Goal: Find specific page/section: Find specific page/section

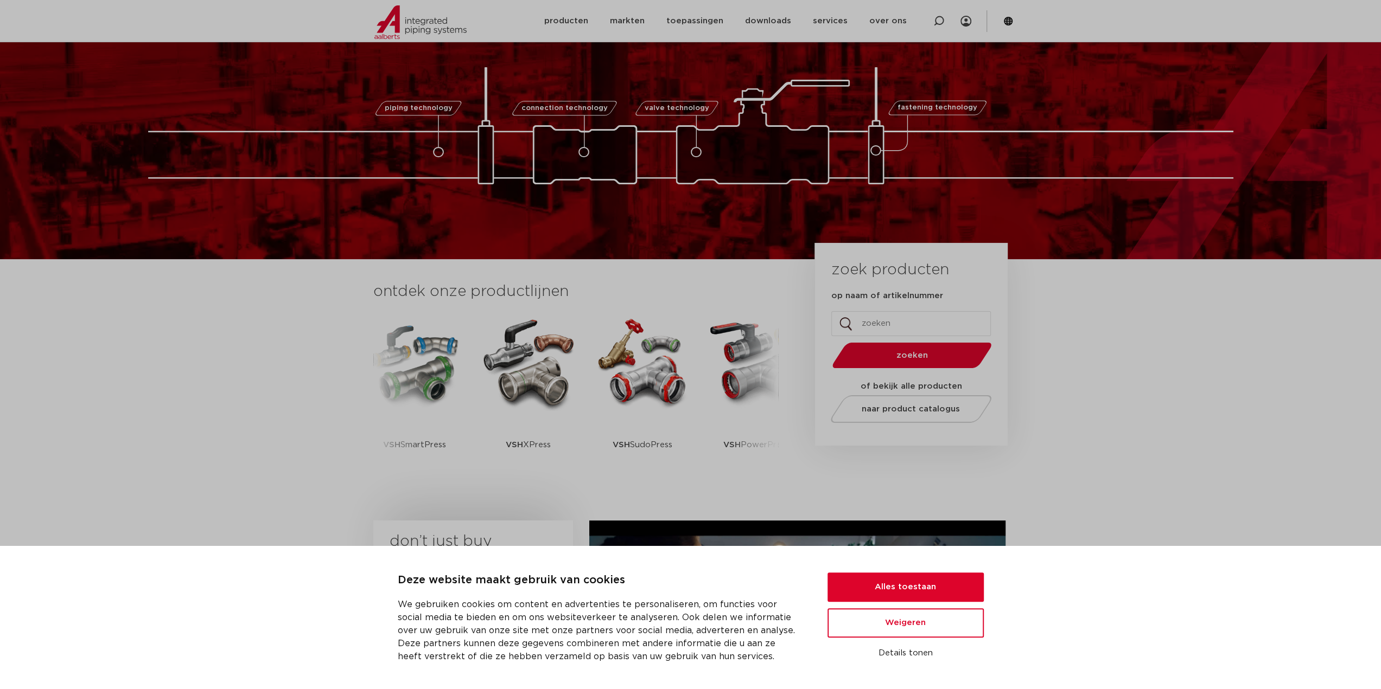
scroll to position [54, 0]
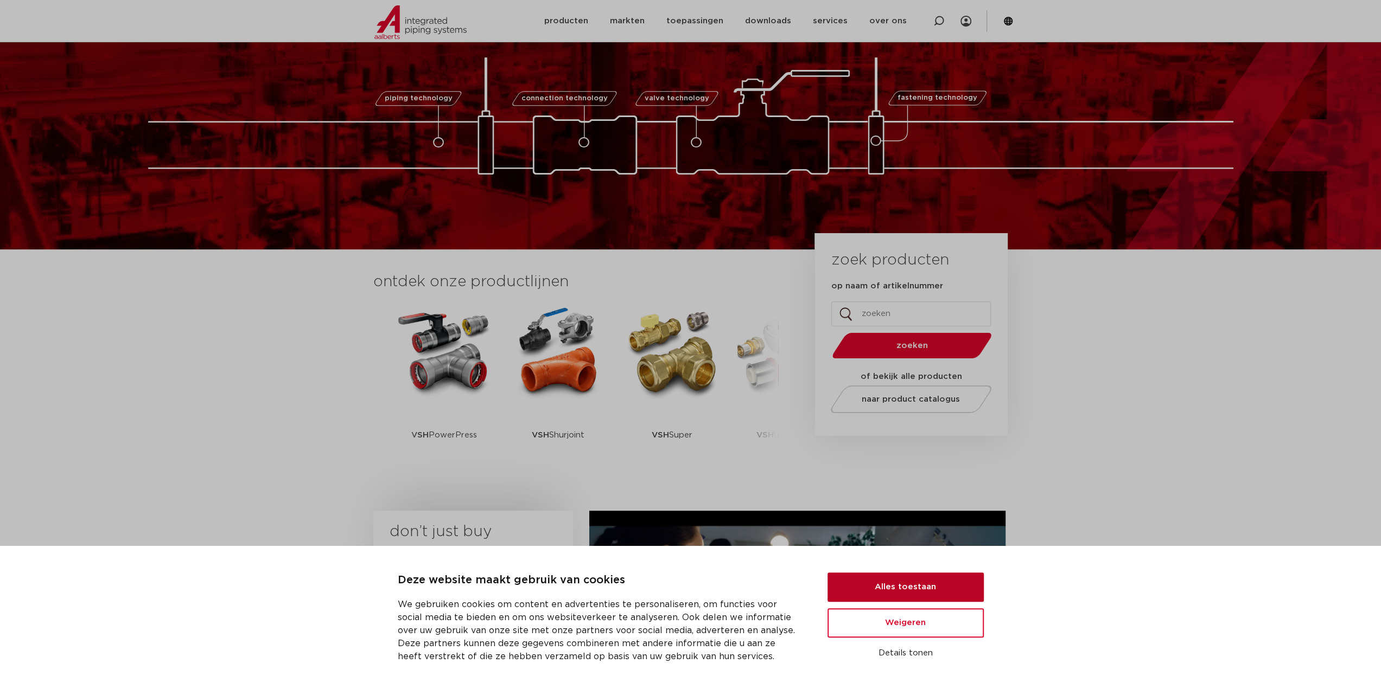
click at [899, 585] on button "Alles toestaan" at bounding box center [905, 587] width 156 height 29
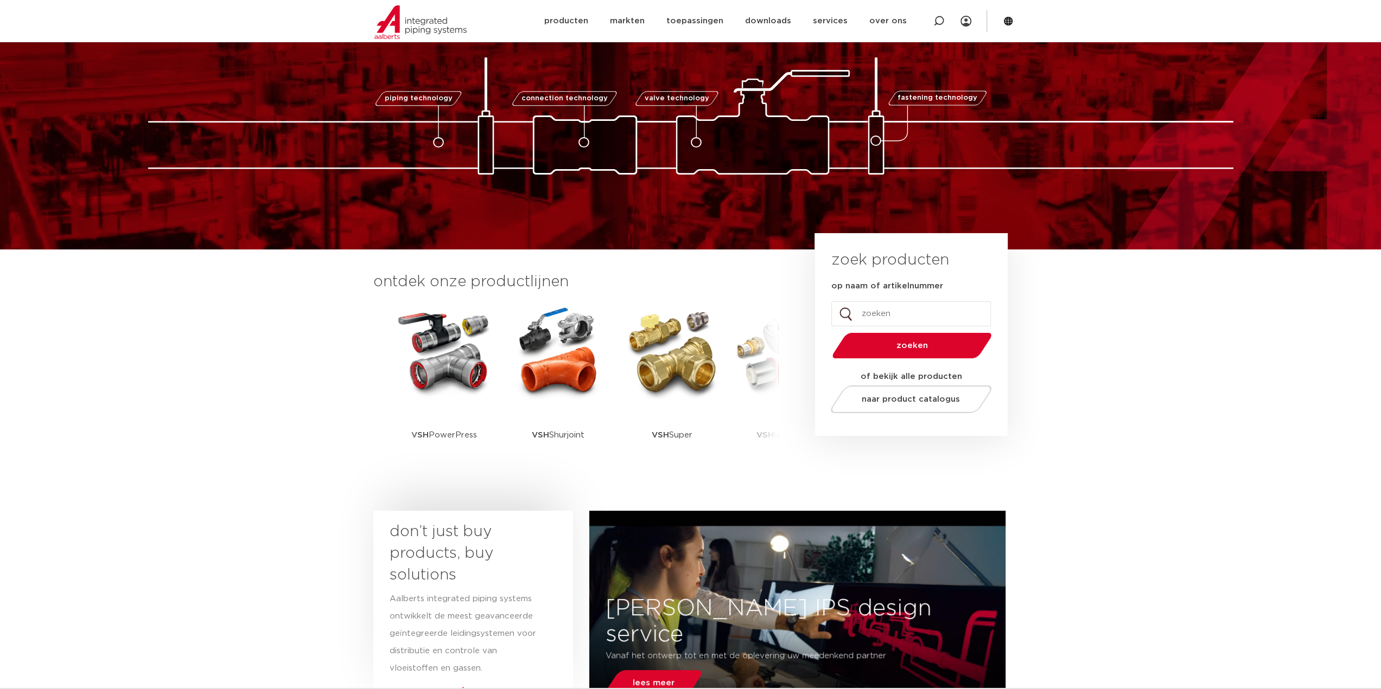
scroll to position [0, 0]
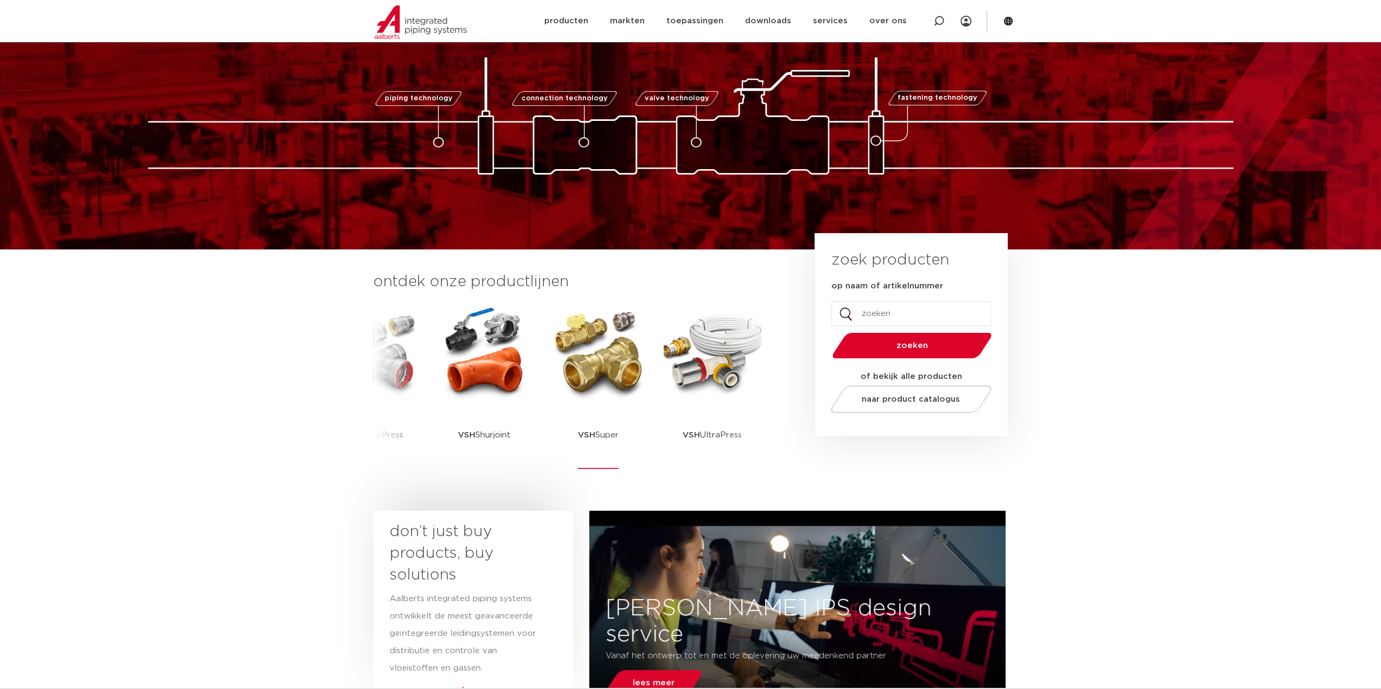
click at [596, 420] on p "VSH Super" at bounding box center [598, 435] width 41 height 68
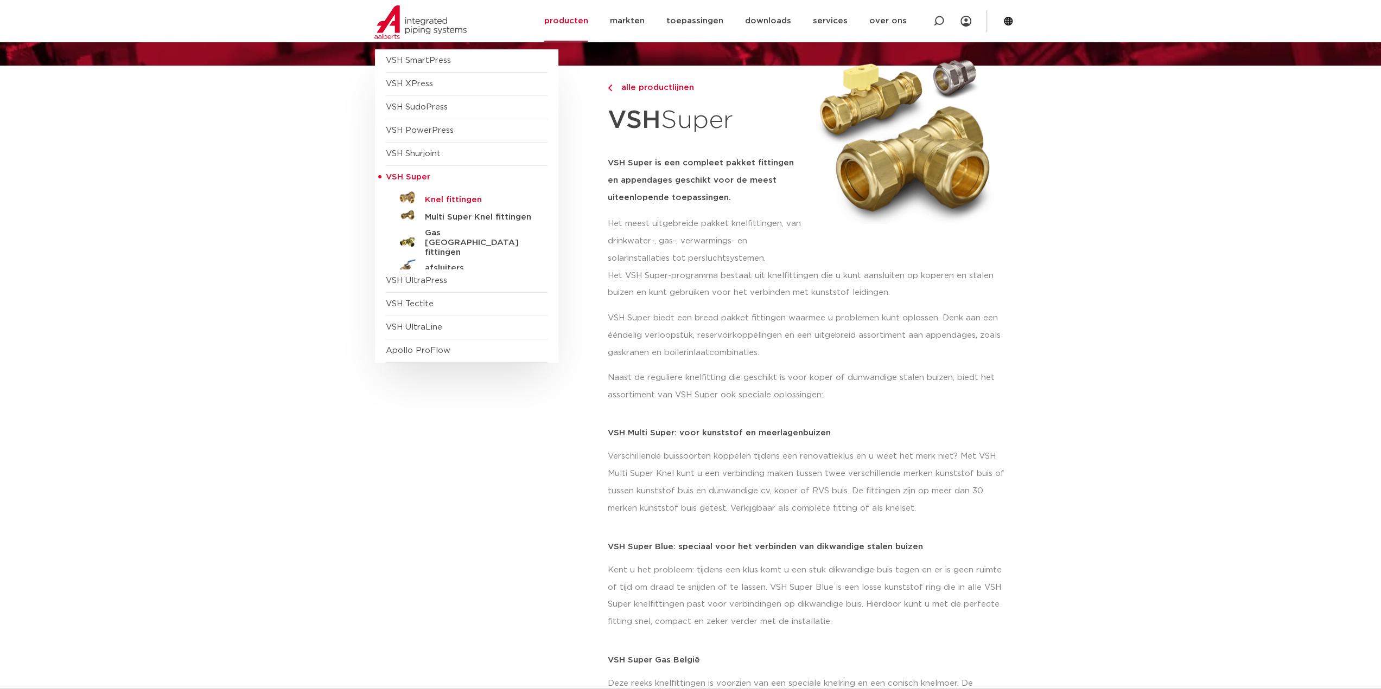
click at [451, 195] on h5 "Knel fittingen" at bounding box center [478, 200] width 107 height 10
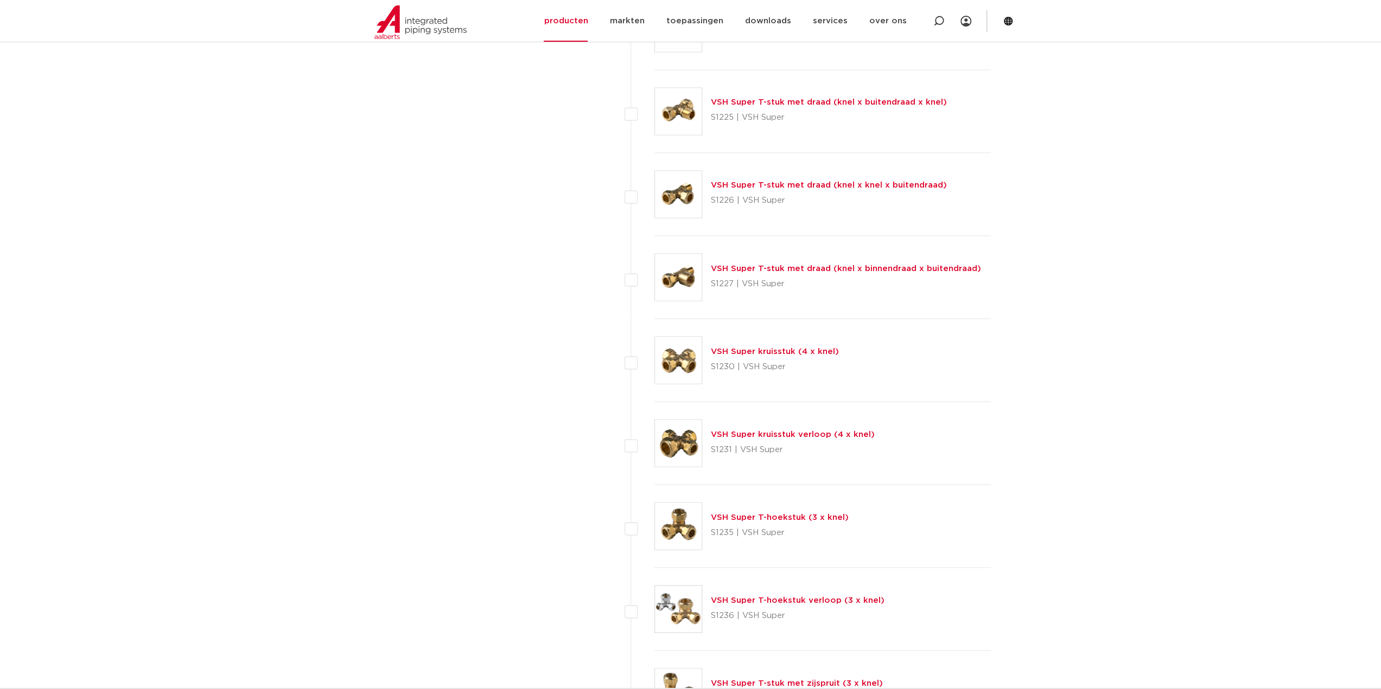
scroll to position [1844, 0]
